Goal: Connect with others: Connect with other users

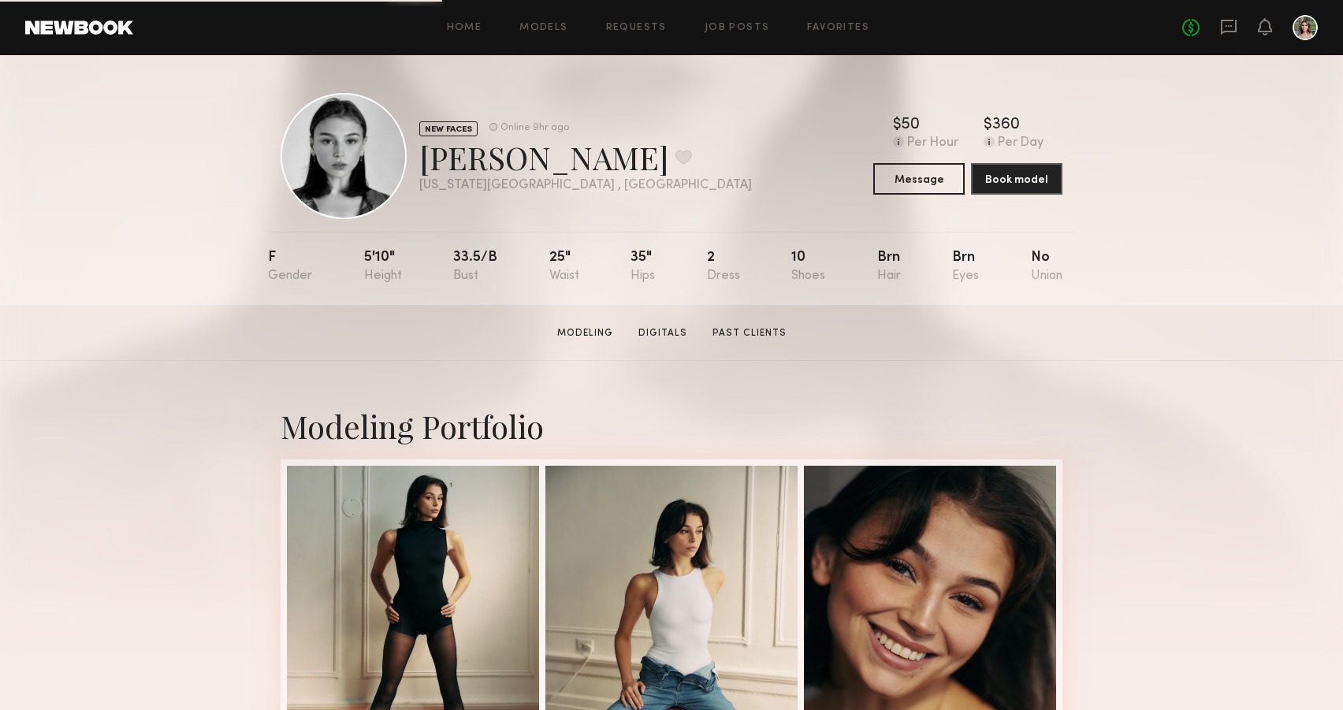
scroll to position [14, 0]
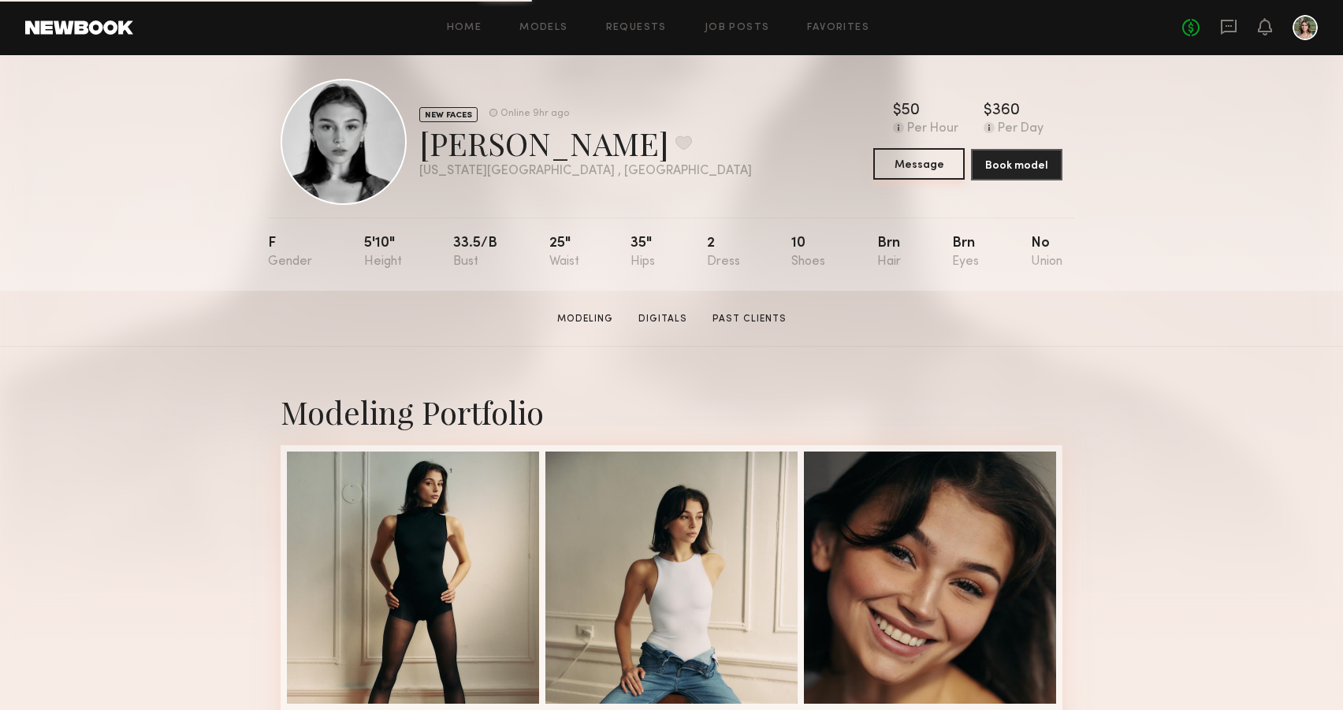
click at [916, 163] on button "Message" at bounding box center [918, 164] width 91 height 32
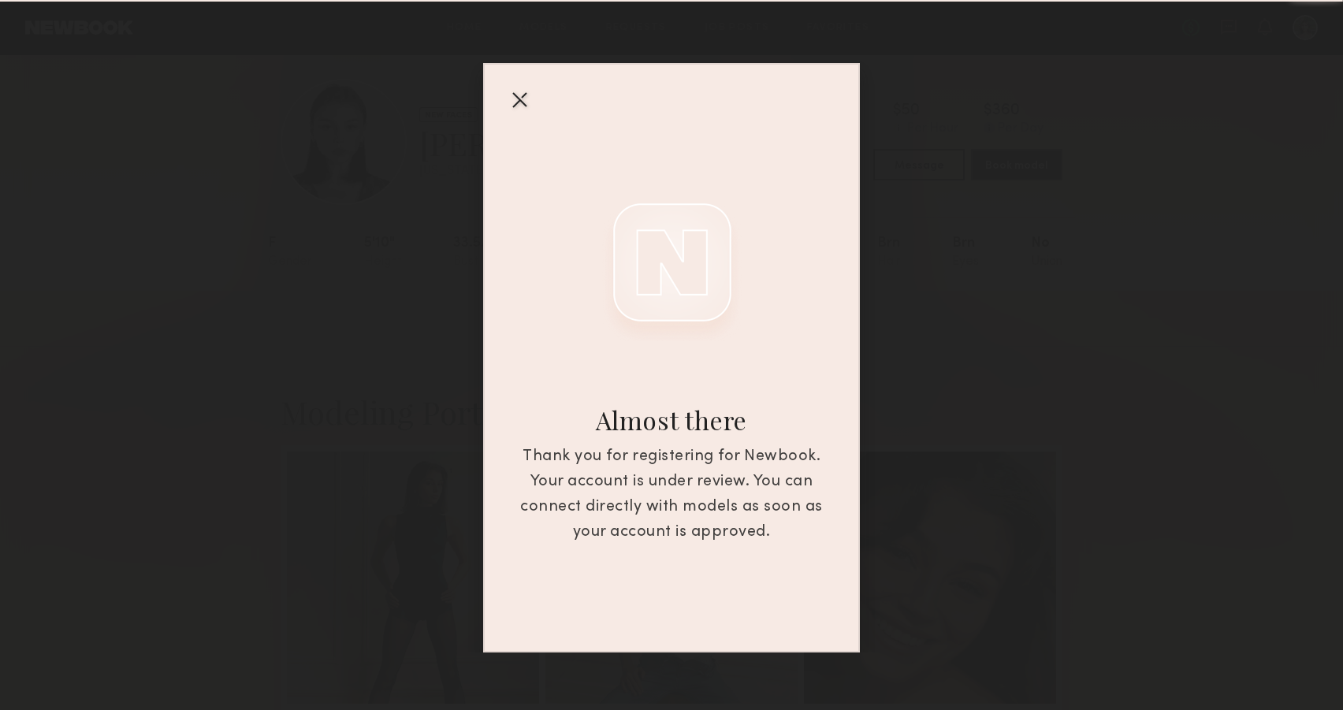
click at [967, 406] on div "Almost there Thank you for registering for Newbook. Your account is under revie…" at bounding box center [671, 326] width 1343 height 653
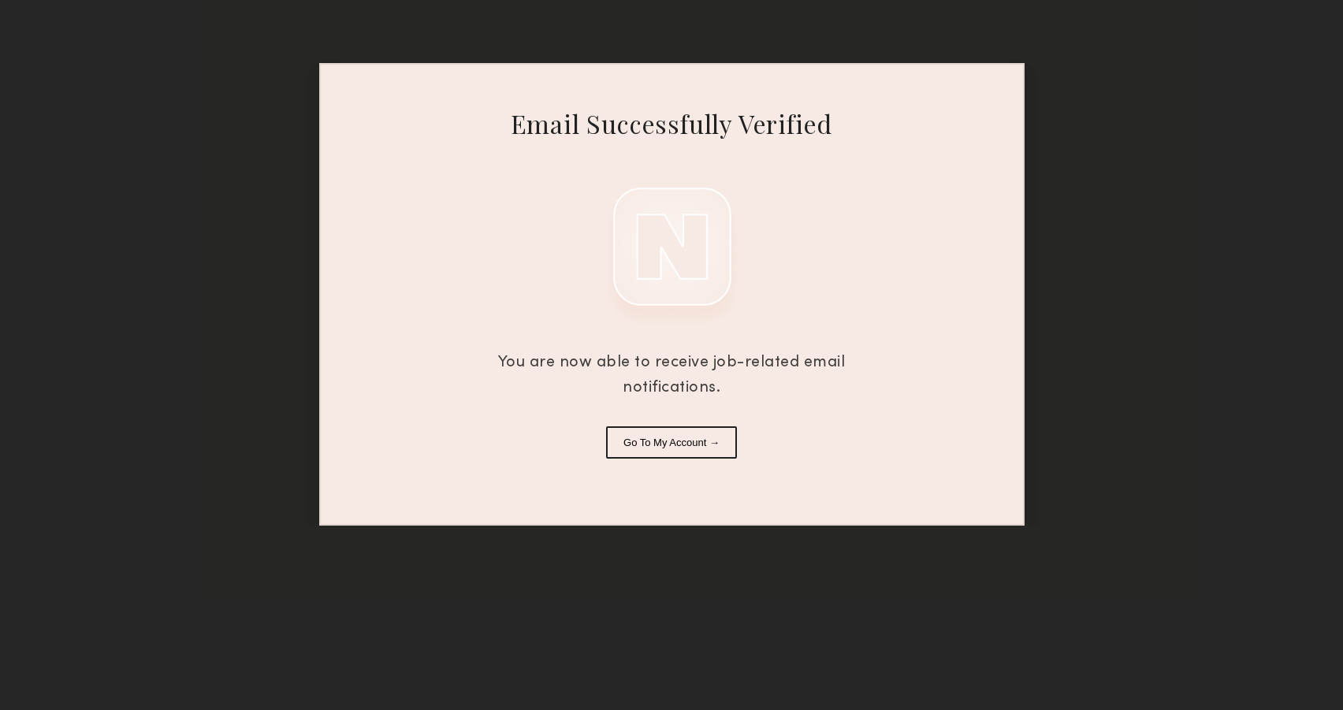
click at [682, 441] on button "Go To My Account →" at bounding box center [671, 442] width 131 height 32
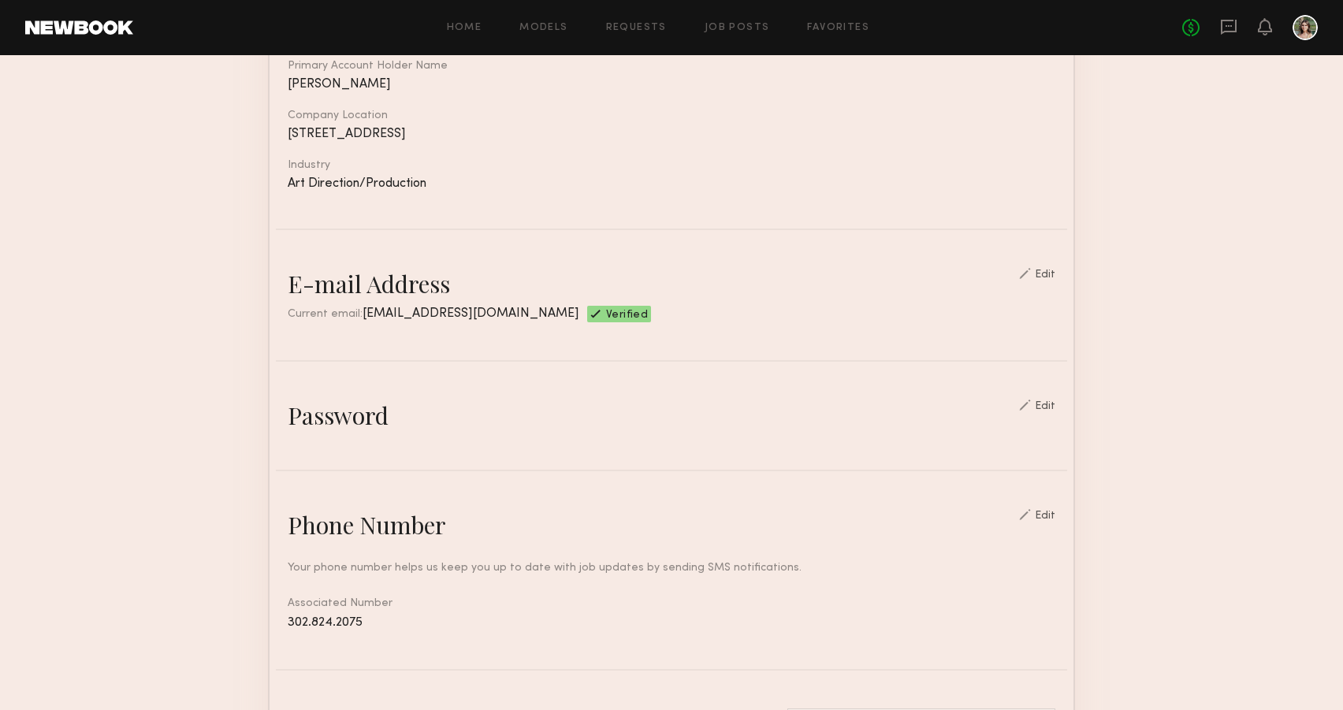
scroll to position [270, 0]
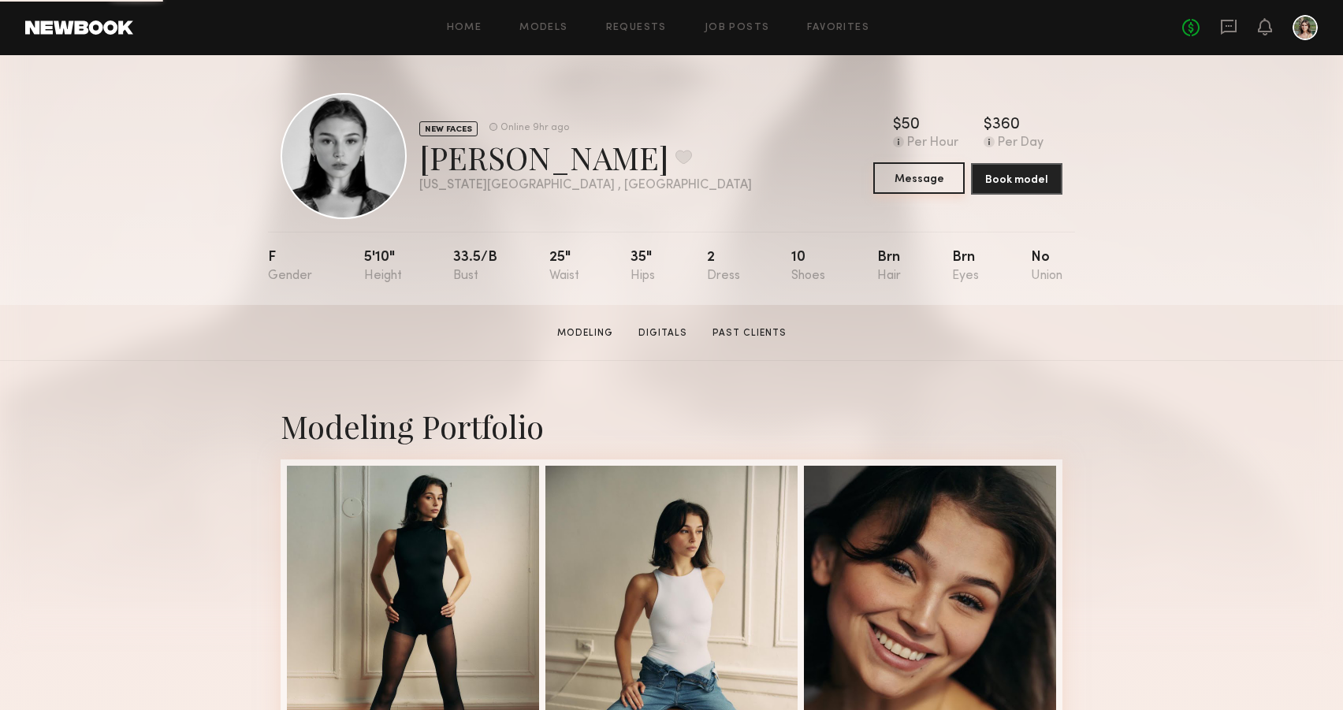
click at [922, 182] on button "Message" at bounding box center [918, 178] width 91 height 32
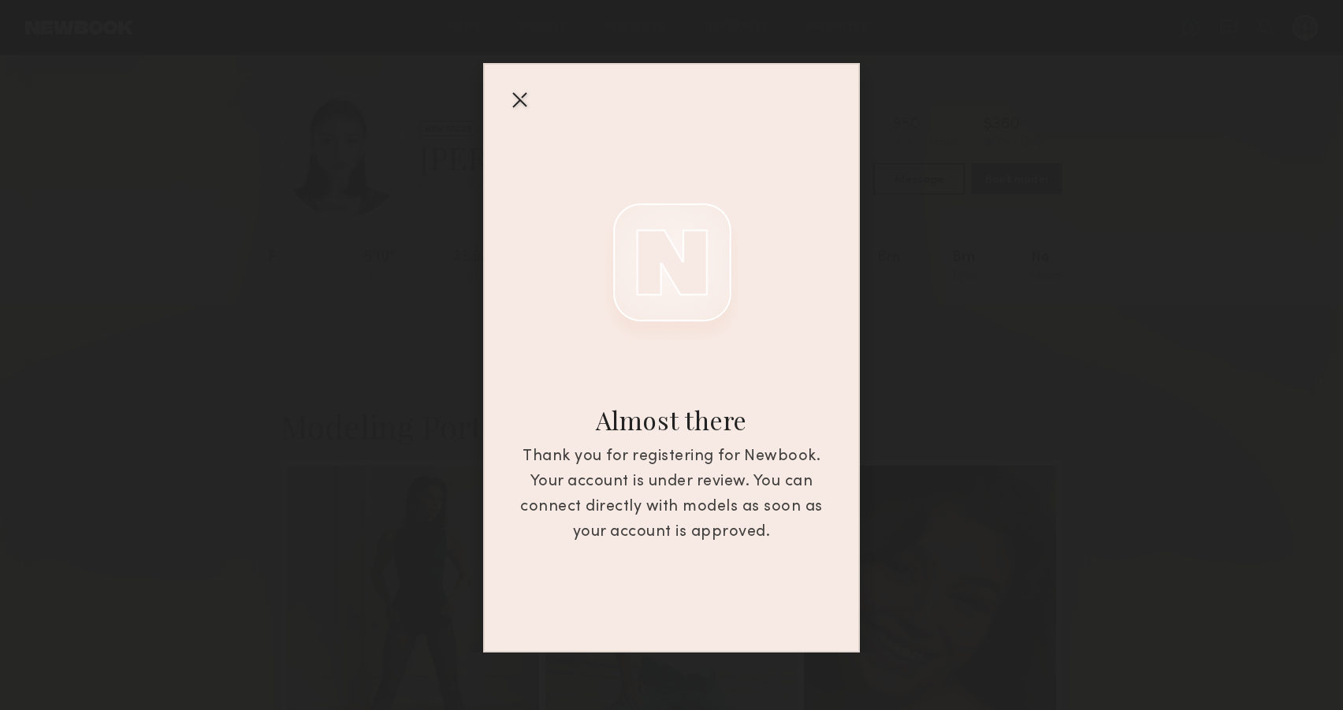
click at [518, 99] on div at bounding box center [519, 99] width 25 height 25
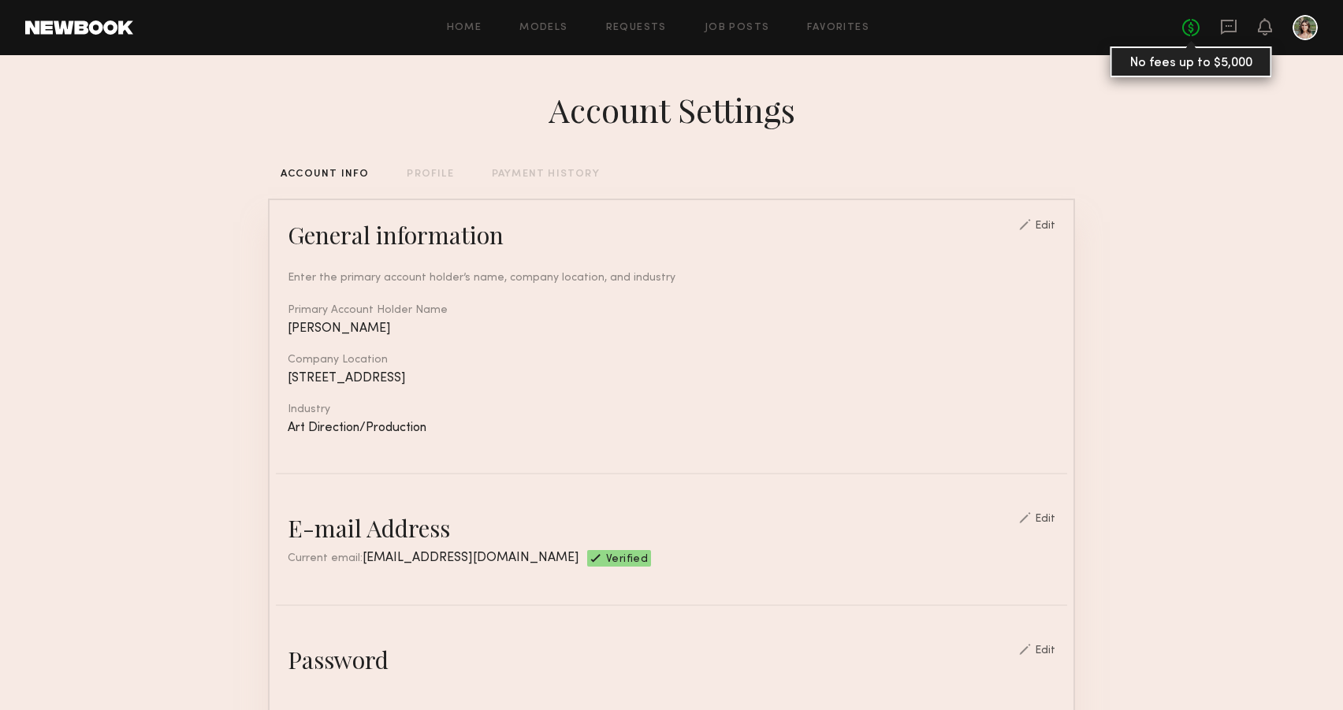
click at [1196, 24] on link "No fees up to $5,000" at bounding box center [1190, 27] width 17 height 17
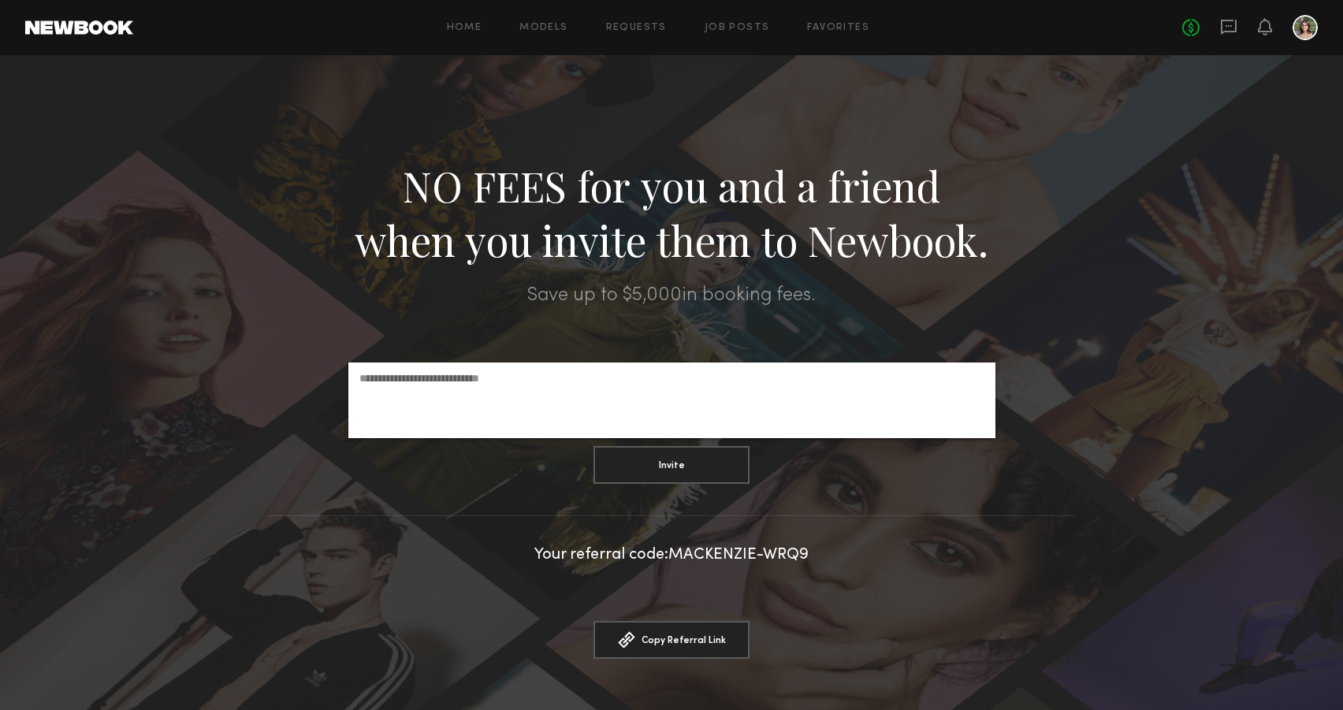
click at [1300, 22] on div at bounding box center [1304, 27] width 25 height 25
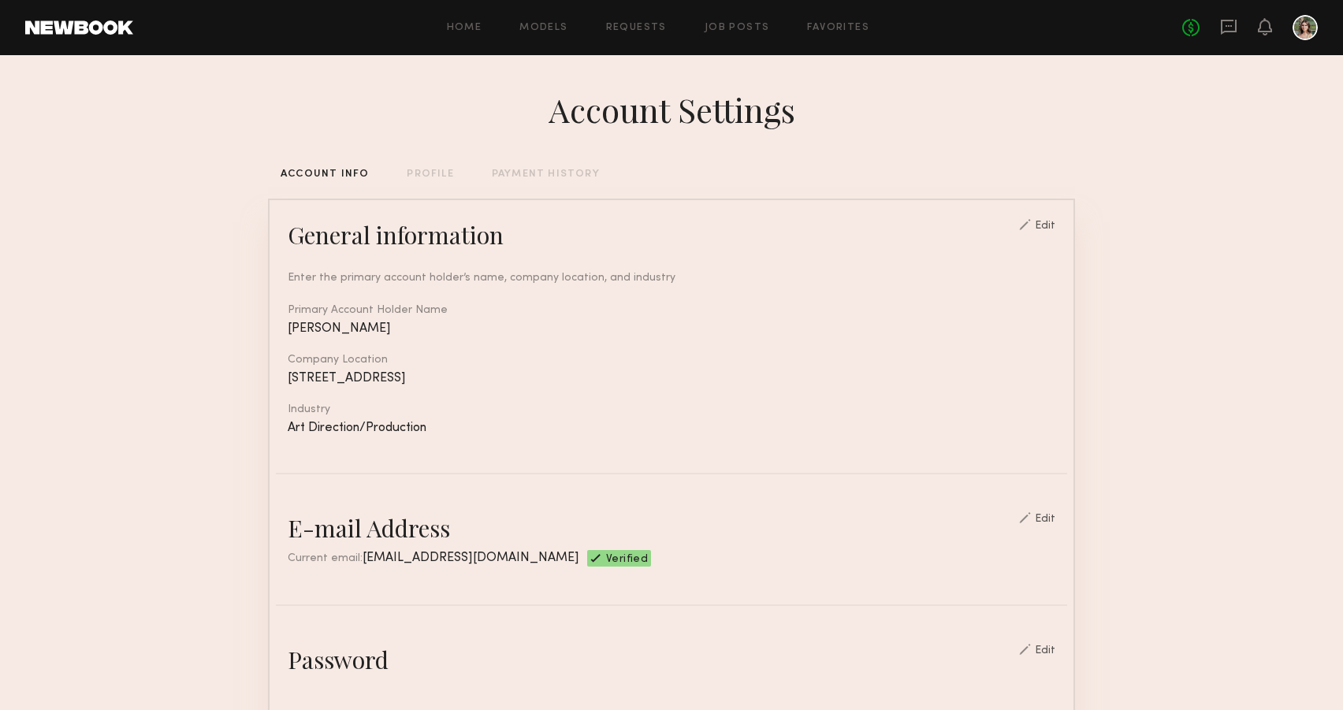
click at [424, 172] on div "PROFILE" at bounding box center [430, 174] width 46 height 10
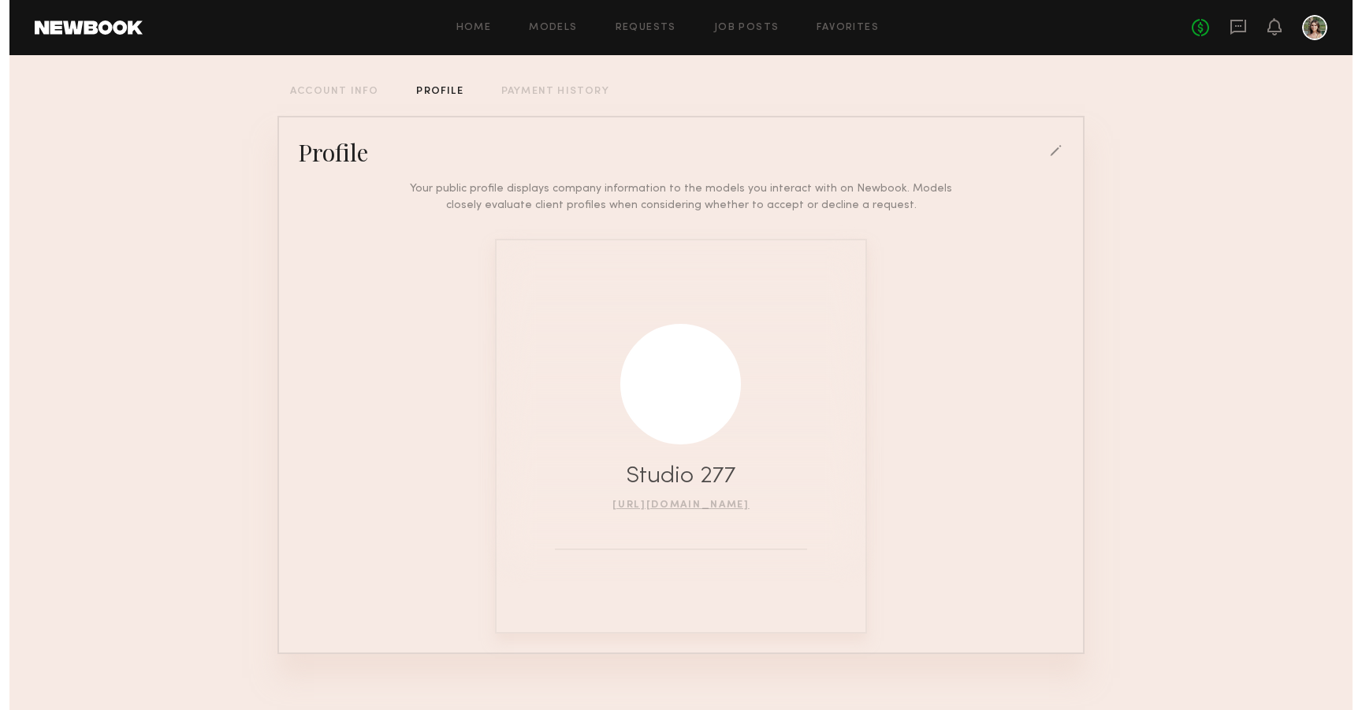
scroll to position [106, 0]
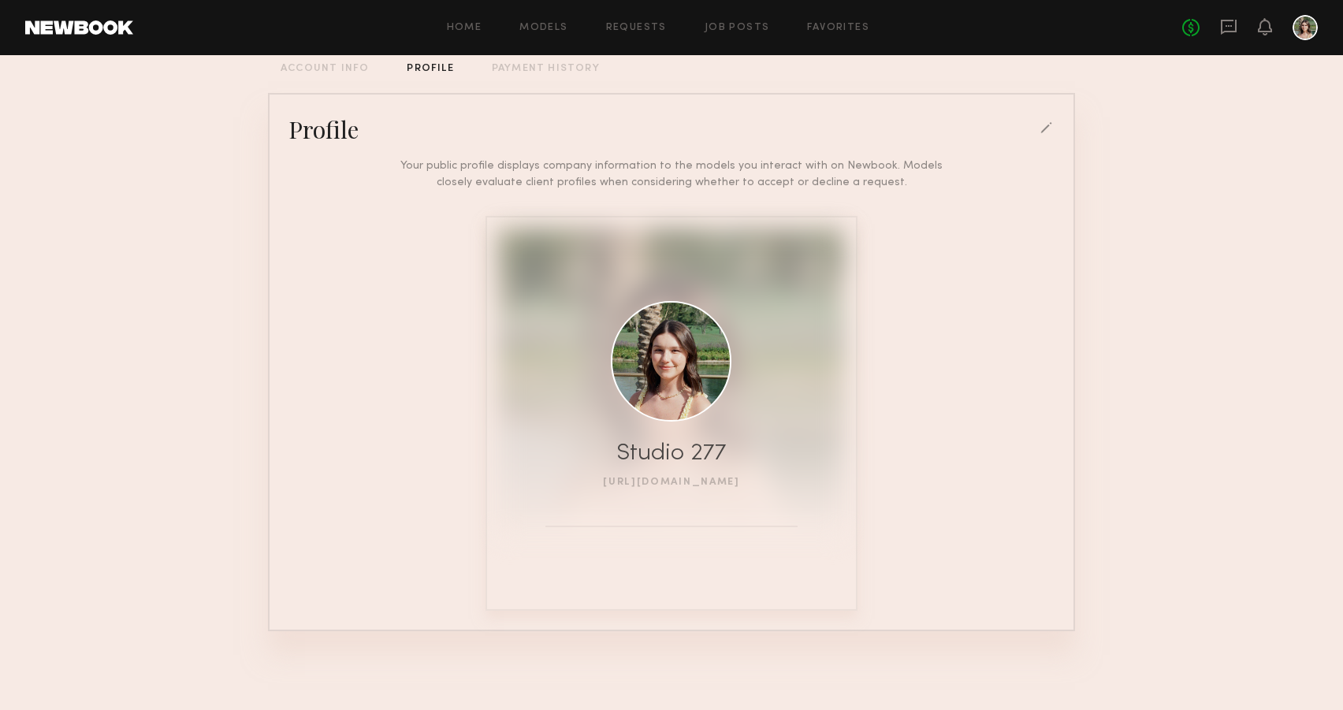
click at [688, 483] on link "http://studio277.co" at bounding box center [671, 482] width 137 height 9
